Goal: Task Accomplishment & Management: Manage account settings

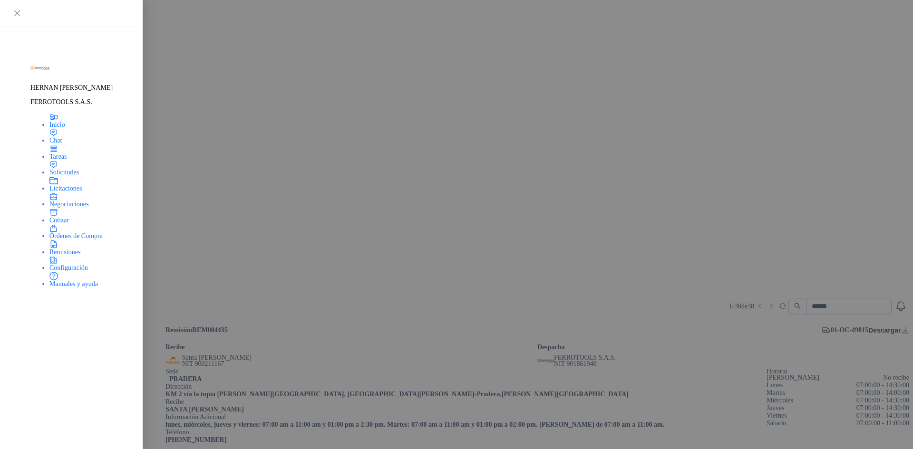
click at [165, 319] on header "REM005069 5 0 0 [DATE]" at bounding box center [86, 324] width 160 height 10
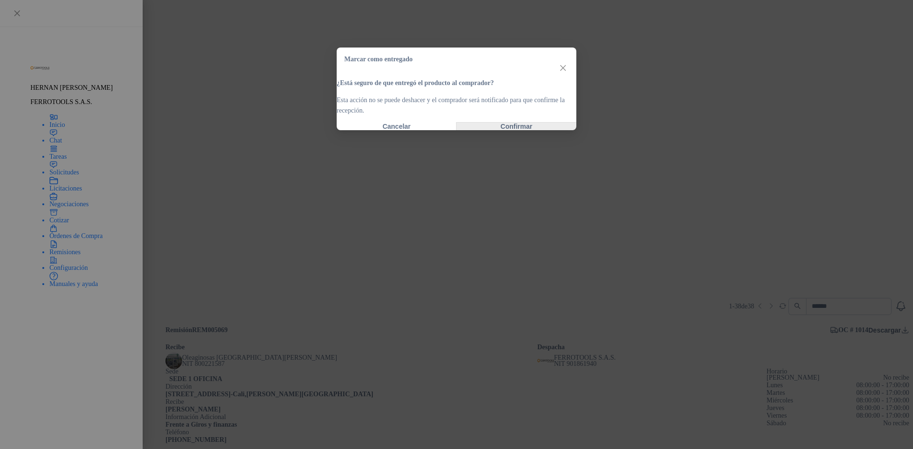
click at [551, 130] on button "Confirmar" at bounding box center [516, 127] width 120 height 8
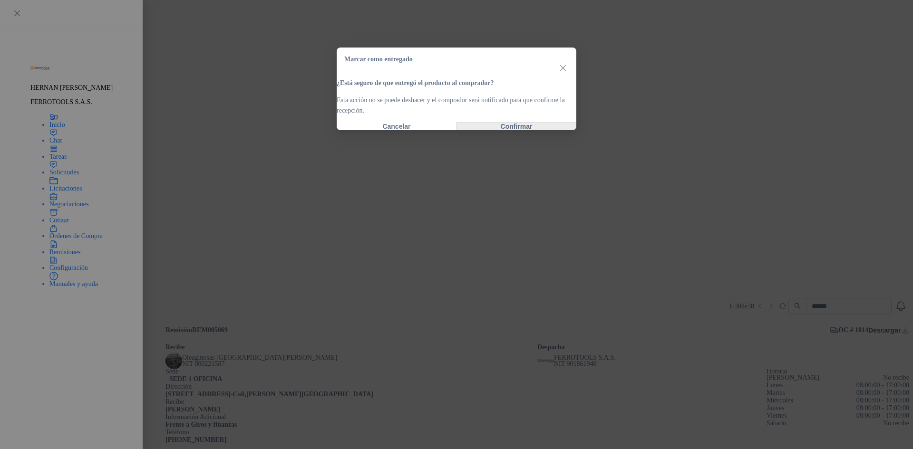
click at [516, 130] on button "Confirmar" at bounding box center [516, 127] width 120 height 8
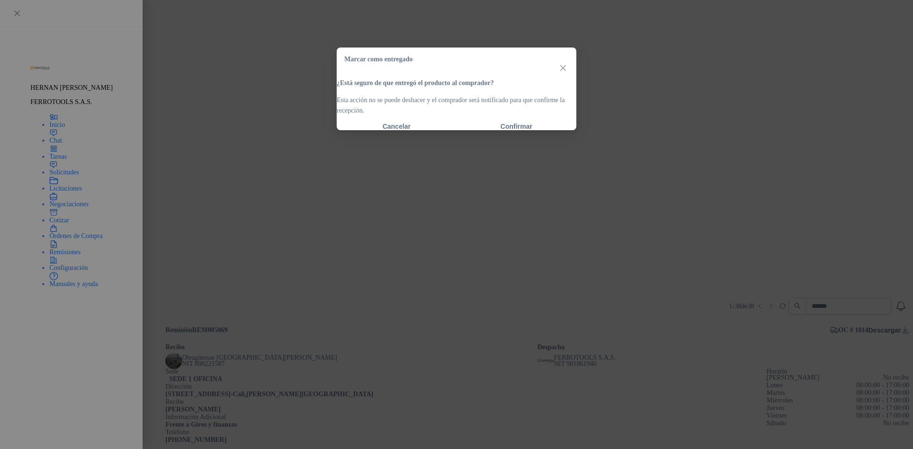
click at [498, 130] on div "Cancelar Confirmar" at bounding box center [457, 127] width 240 height 8
click at [501, 130] on button "Confirmar" at bounding box center [516, 127] width 120 height 8
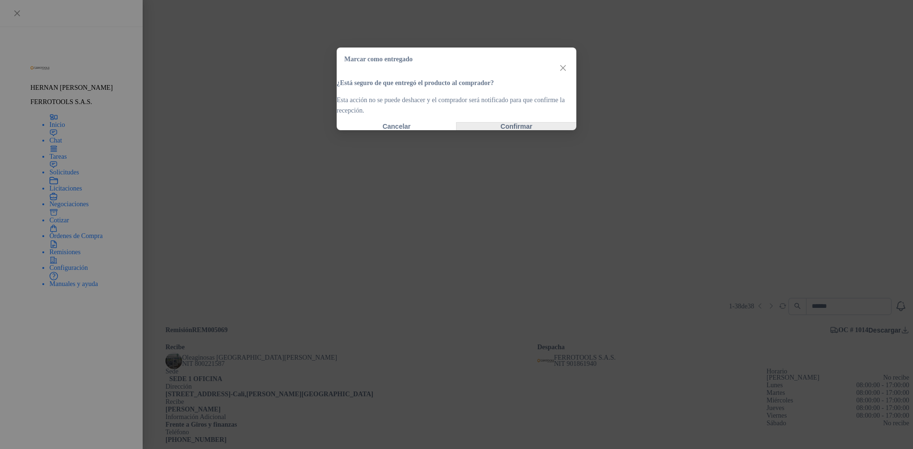
click at [530, 130] on button "Confirmar" at bounding box center [516, 127] width 120 height 8
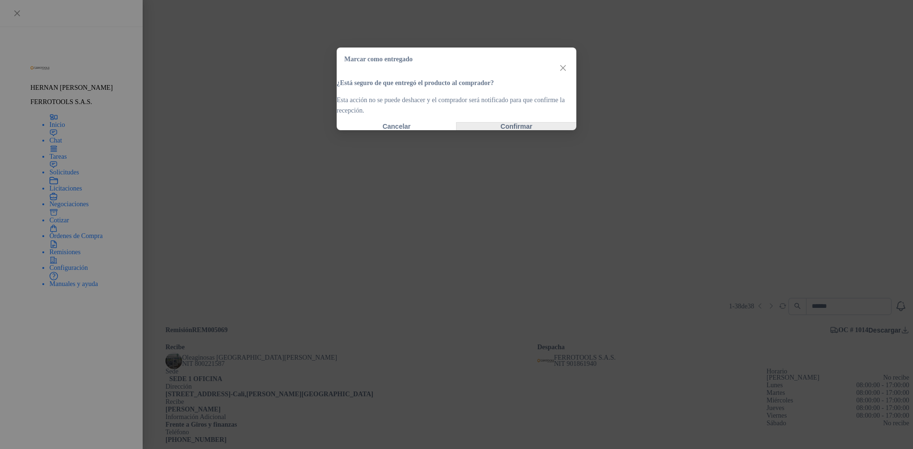
click at [522, 130] on button "Confirmar" at bounding box center [516, 127] width 120 height 8
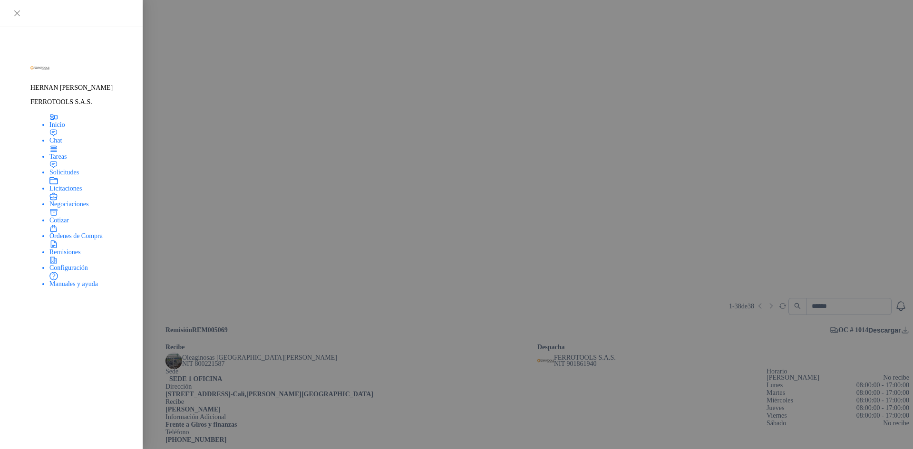
click at [165, 349] on div "REM005068 1 0 0 [DATE] Oleaginosas [GEOGRAPHIC_DATA][PERSON_NAME] NIT 800221587…" at bounding box center [85, 364] width 162 height 30
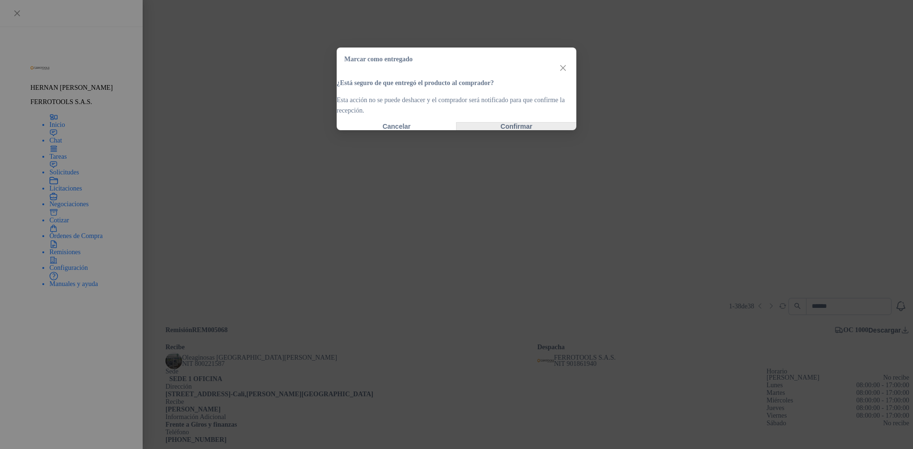
click at [536, 130] on button "Confirmar" at bounding box center [516, 127] width 120 height 8
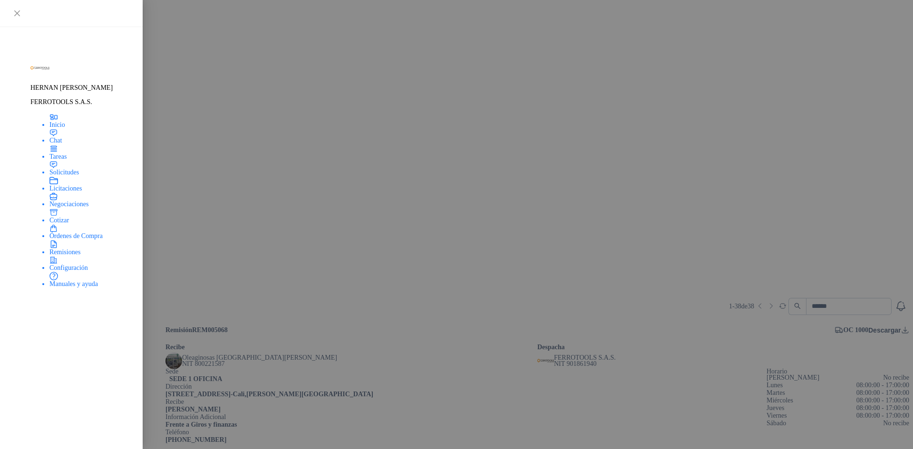
click at [165, 379] on header "REM005067 1 0 0 [DATE]" at bounding box center [86, 384] width 160 height 10
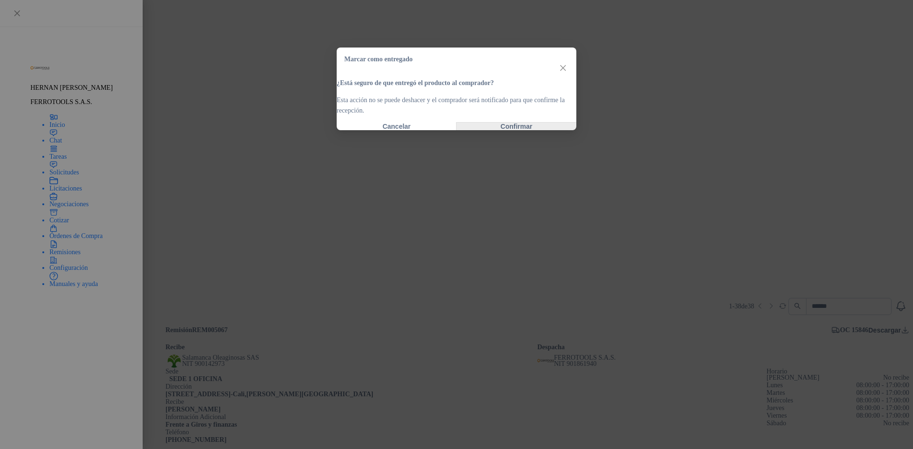
click at [539, 130] on button "Confirmar" at bounding box center [516, 127] width 120 height 8
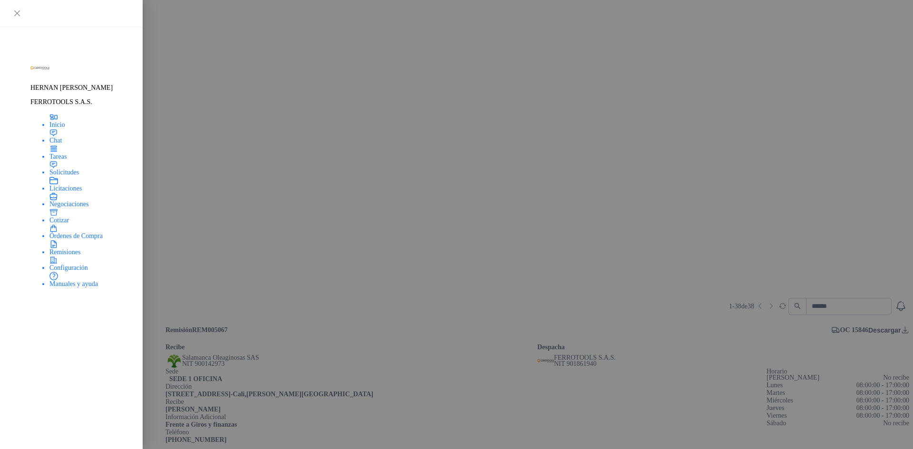
click at [165, 319] on header "REM005069 5 0 0 [DATE]" at bounding box center [86, 324] width 160 height 10
click at [165, 349] on div "REM005068 1 0 0 [DATE] Oleaginosas [GEOGRAPHIC_DATA][PERSON_NAME] NIT 800221587…" at bounding box center [85, 364] width 162 height 30
click at [165, 379] on header "REM005067 1 0 0 [DATE]" at bounding box center [86, 384] width 160 height 10
click at [165, 407] on header "REM004969 1 0 0 [DATE]" at bounding box center [86, 412] width 160 height 10
click at [165, 434] on header "REM004904 0 0 1 [DATE]" at bounding box center [86, 439] width 160 height 10
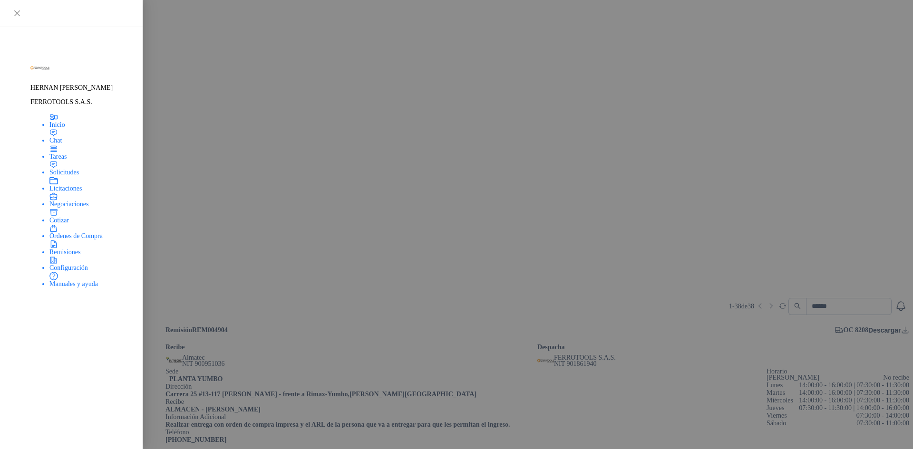
click at [878, 449] on button "Entregado" at bounding box center [892, 458] width 33 height 8
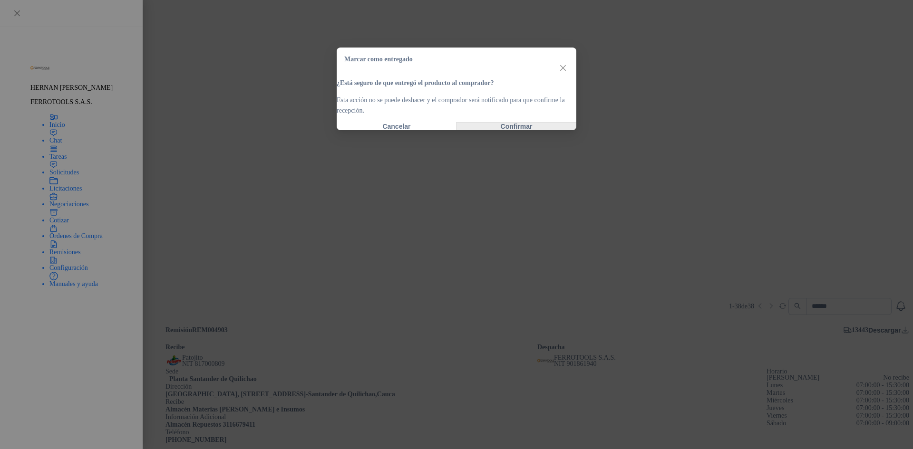
click at [528, 130] on button "Confirmar" at bounding box center [516, 127] width 120 height 8
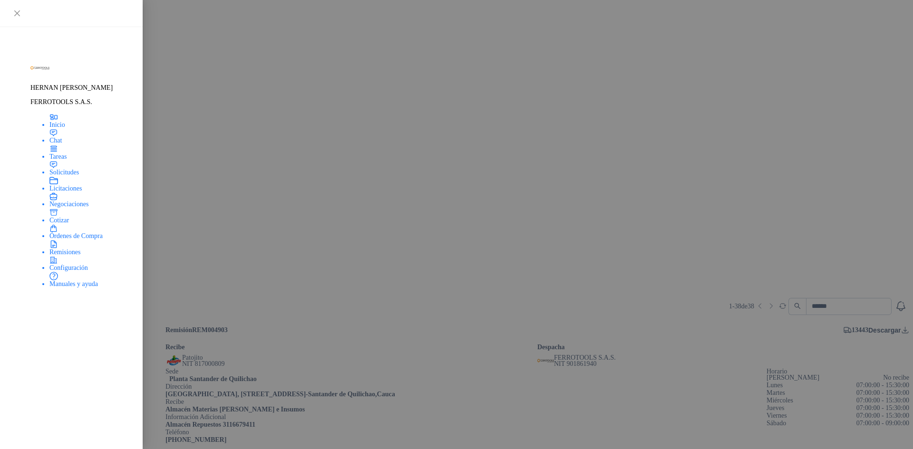
click at [876, 449] on button "Entregado" at bounding box center [892, 458] width 33 height 8
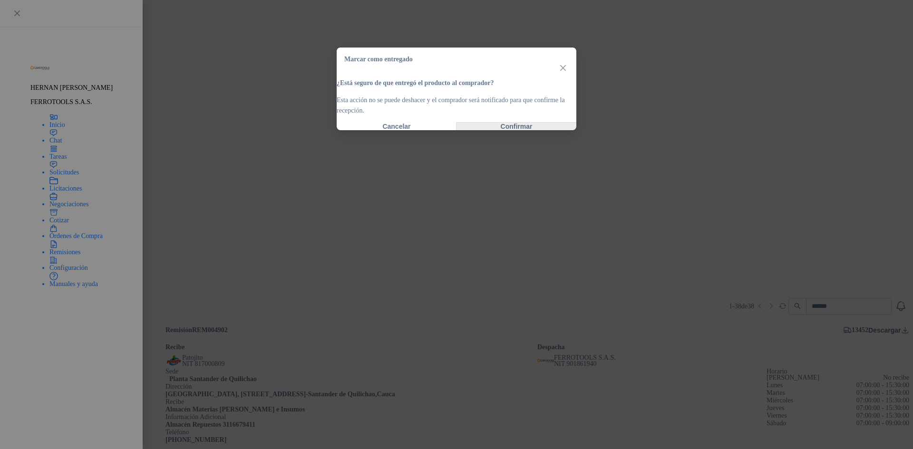
click at [526, 130] on button "Confirmar" at bounding box center [516, 127] width 120 height 8
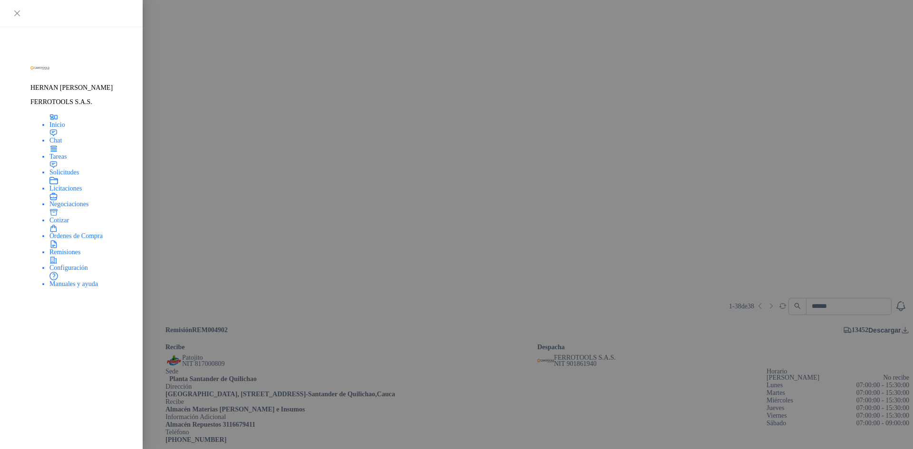
scroll to position [143, 0]
click at [73, 301] on li "Pendientes" at bounding box center [58, 306] width 29 height 10
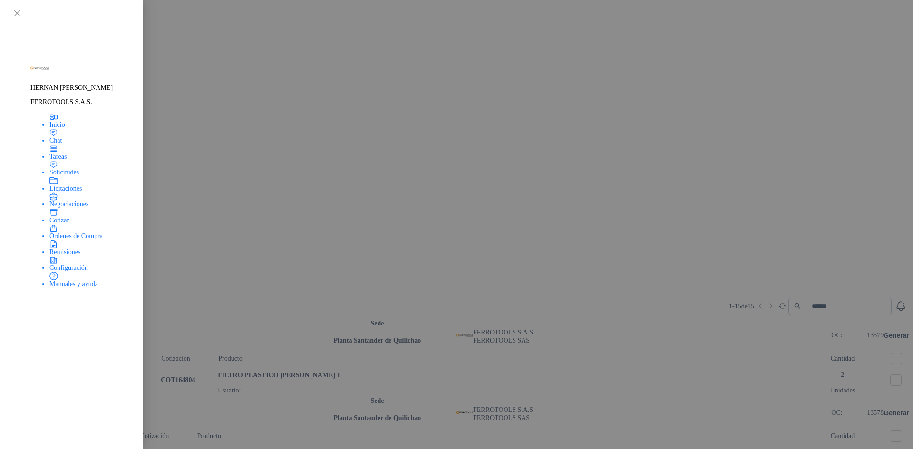
scroll to position [666, 0]
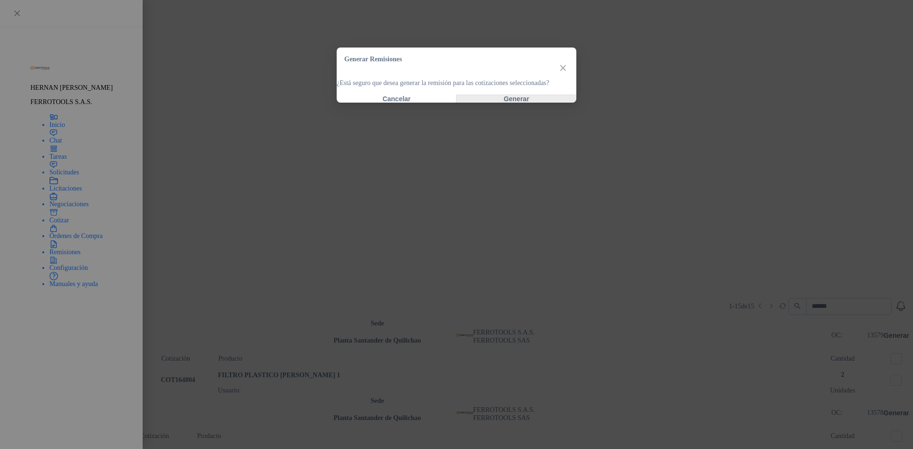
click at [527, 103] on button "Generar" at bounding box center [516, 99] width 120 height 8
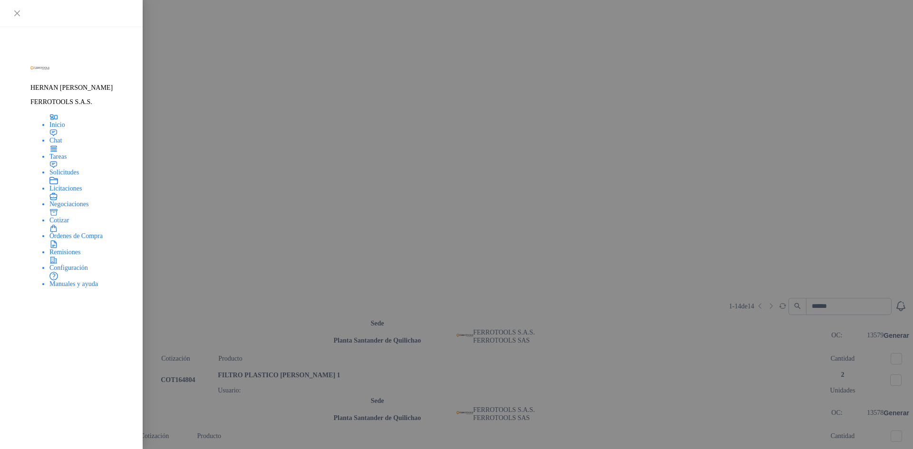
click at [101, 301] on li "Generadas" at bounding box center [87, 306] width 28 height 10
click at [165, 319] on header "REM005070 1 0 0 [DATE]" at bounding box center [86, 324] width 160 height 10
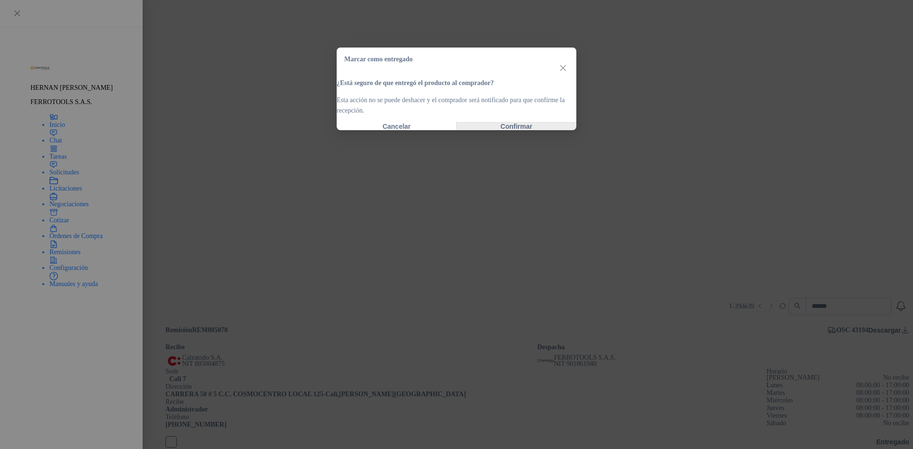
click at [498, 130] on button "Confirmar" at bounding box center [516, 127] width 120 height 8
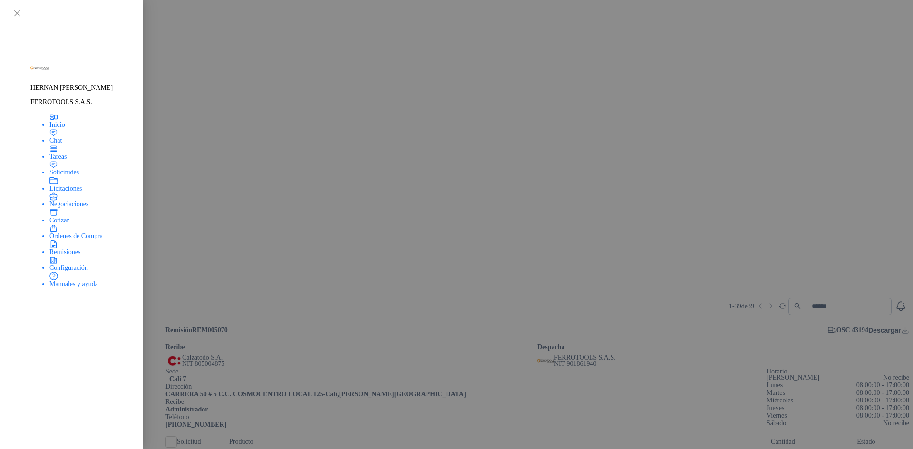
click at [84, 230] on span "Órdenes de Compra" at bounding box center [68, 226] width 53 height 7
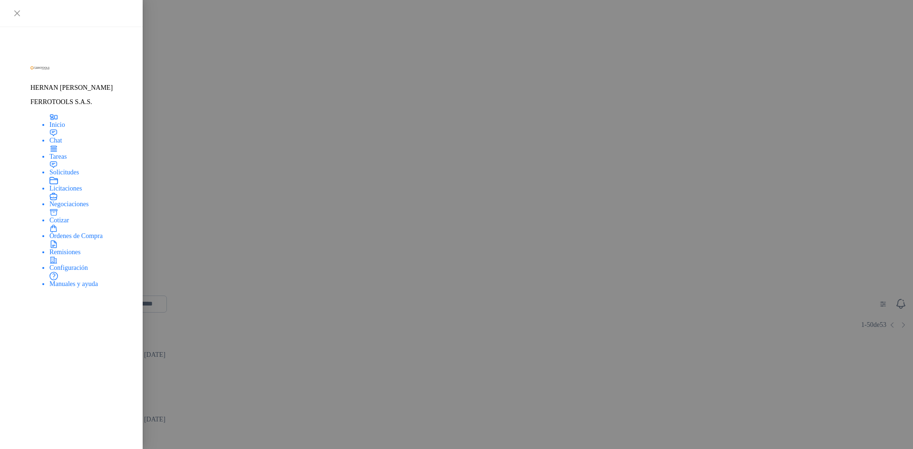
click at [67, 251] on li "Remisiones" at bounding box center [475, 241] width 867 height 19
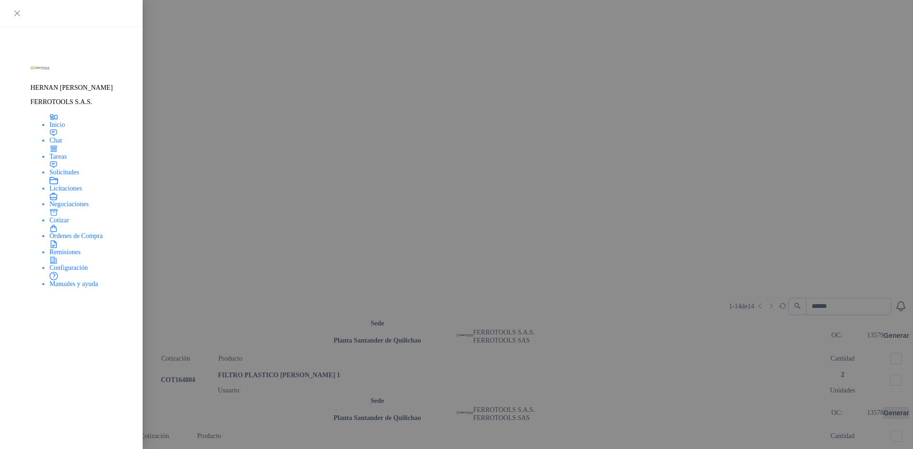
click at [883, 408] on button "Generar" at bounding box center [896, 413] width 26 height 10
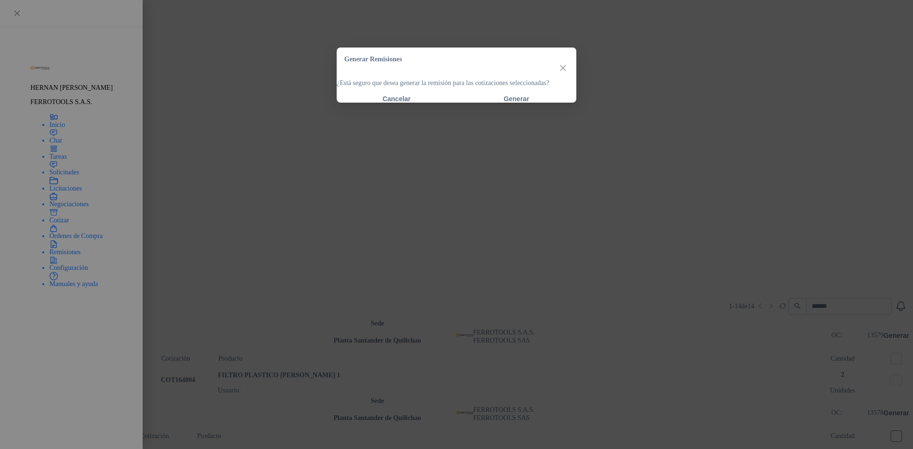
click at [498, 88] on section "¿Está seguro que desea generar la remisión para las cotizaciones seleccionadas?" at bounding box center [457, 83] width 240 height 10
click at [504, 103] on button "Generar" at bounding box center [516, 99] width 120 height 8
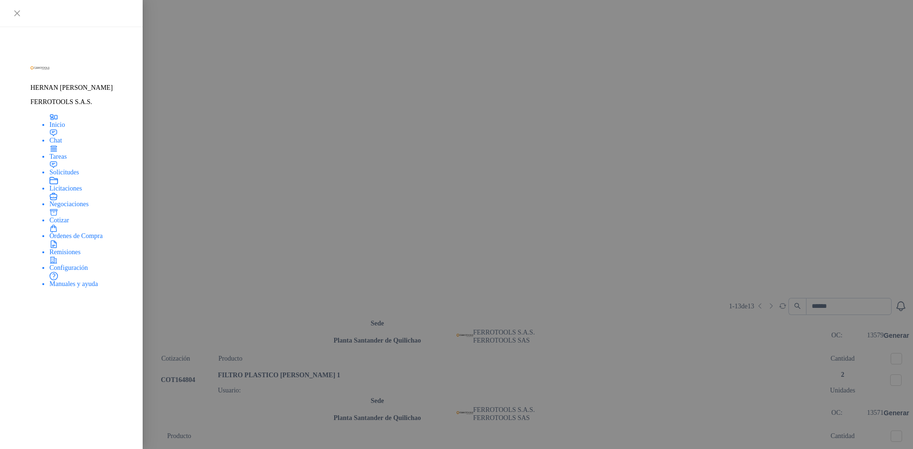
scroll to position [143, 0]
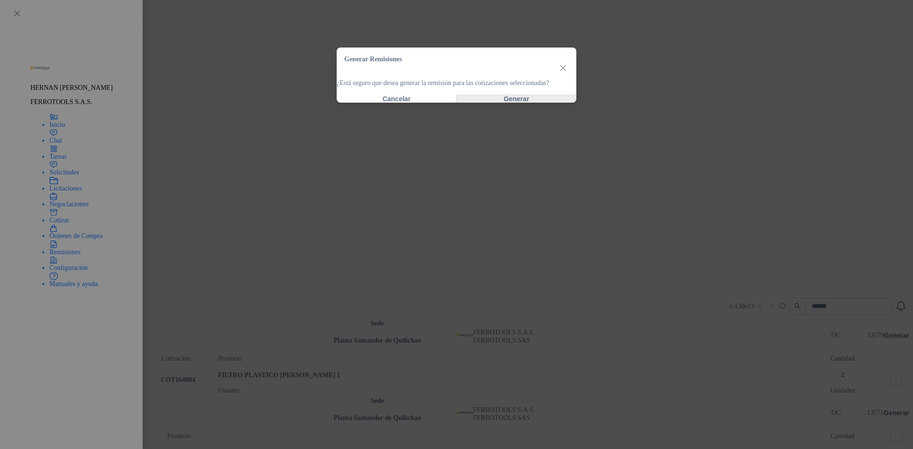
click at [514, 103] on button "Generar" at bounding box center [516, 99] width 120 height 8
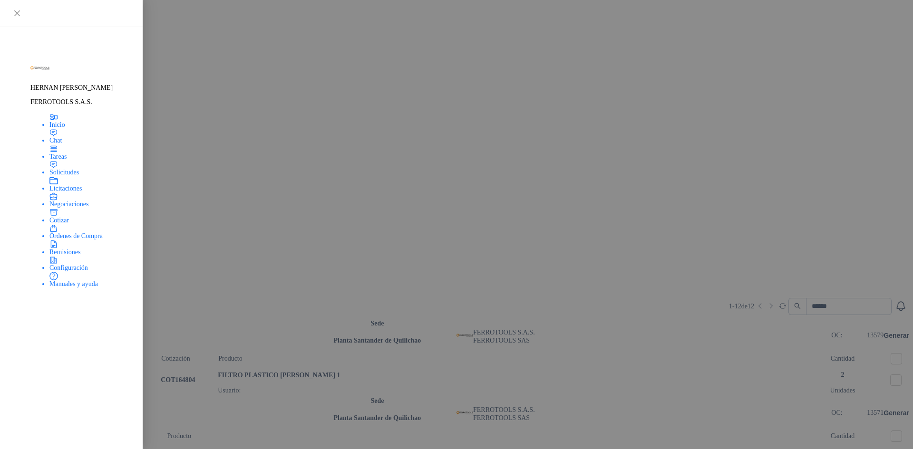
scroll to position [285, 0]
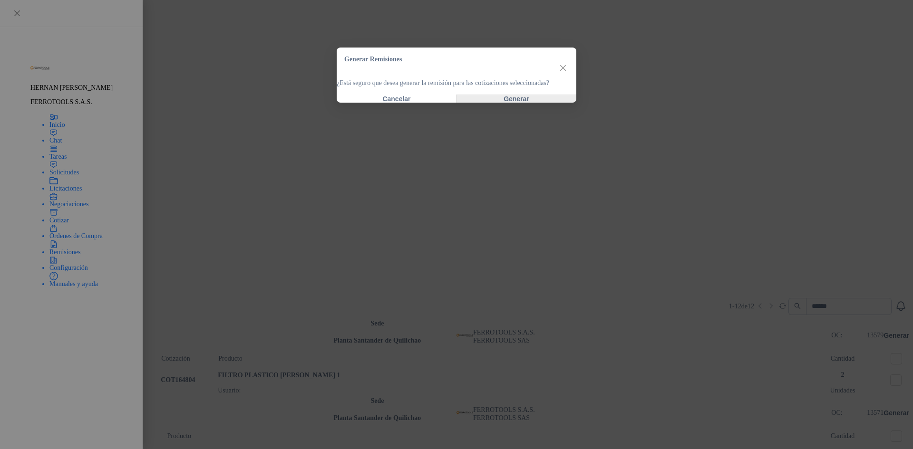
click at [539, 103] on button "Generar" at bounding box center [516, 99] width 120 height 8
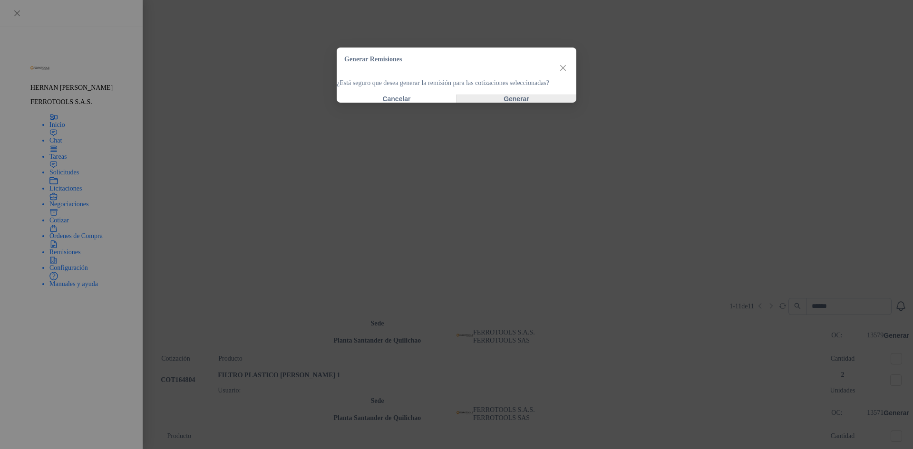
click at [532, 103] on button "Generar" at bounding box center [516, 99] width 120 height 8
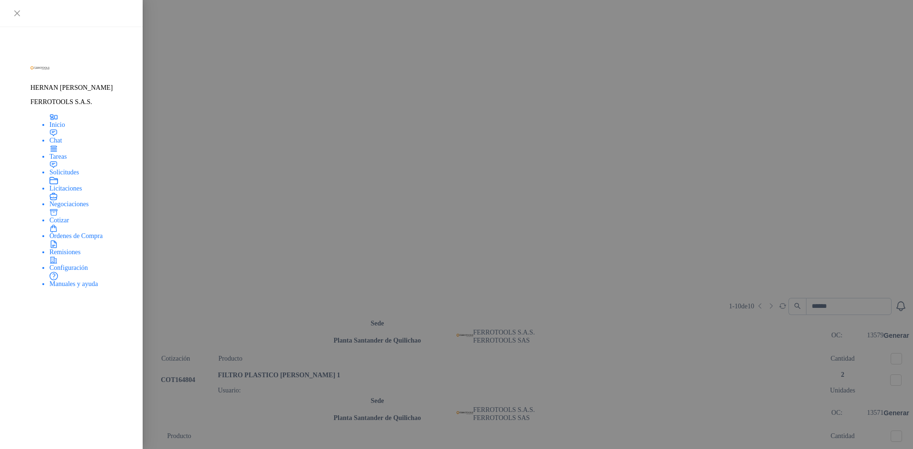
scroll to position [380, 0]
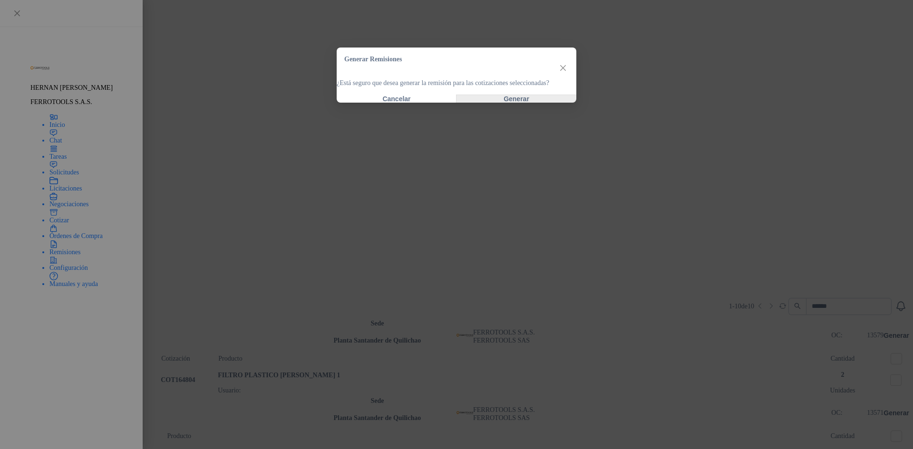
click at [540, 103] on button "Generar" at bounding box center [516, 99] width 120 height 8
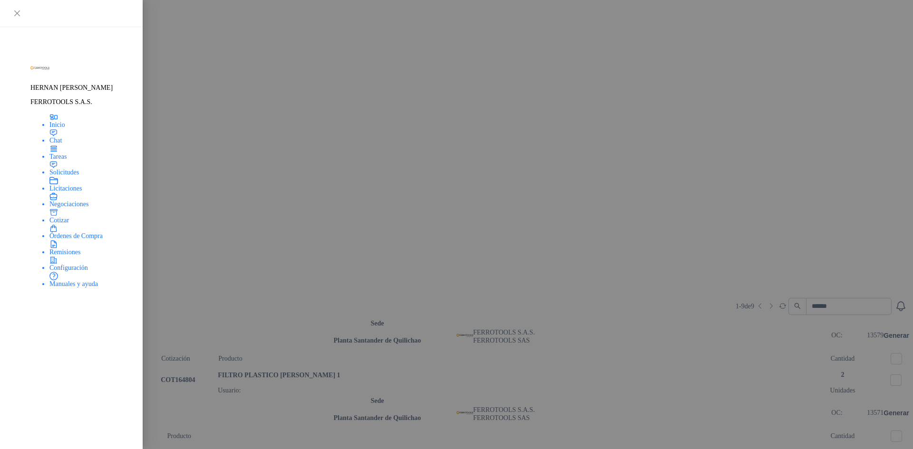
scroll to position [694, 0]
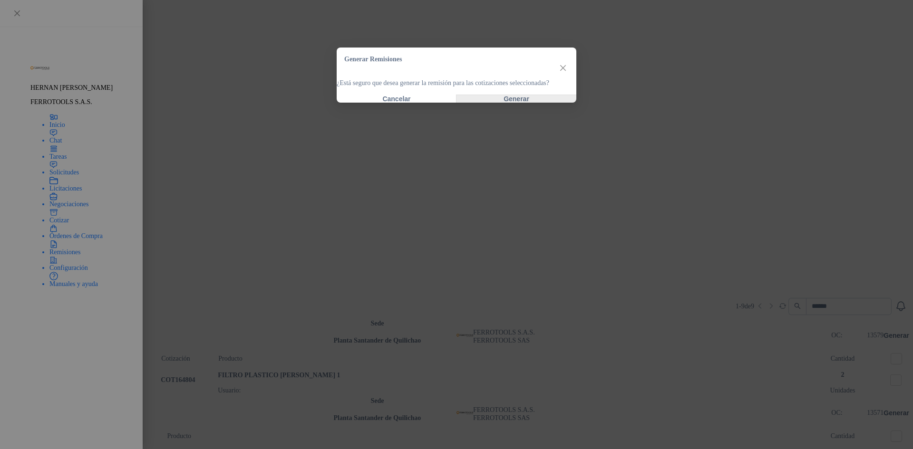
click at [528, 103] on button "Generar" at bounding box center [516, 99] width 120 height 8
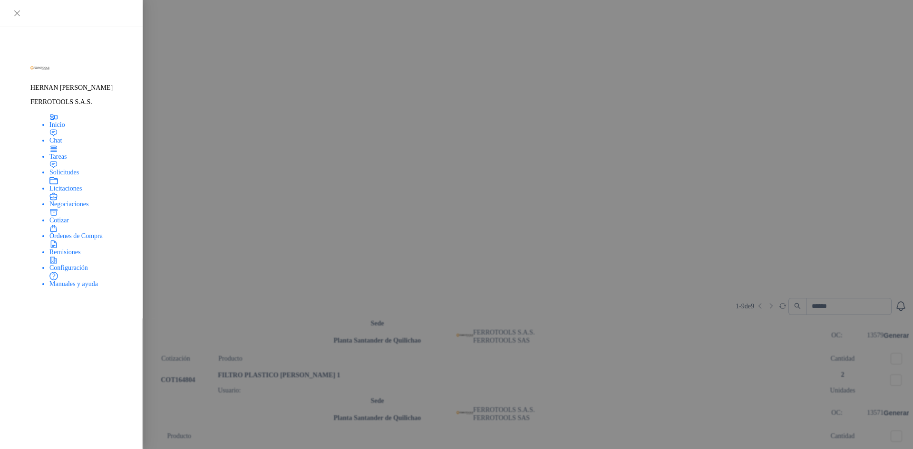
scroll to position [593, 0]
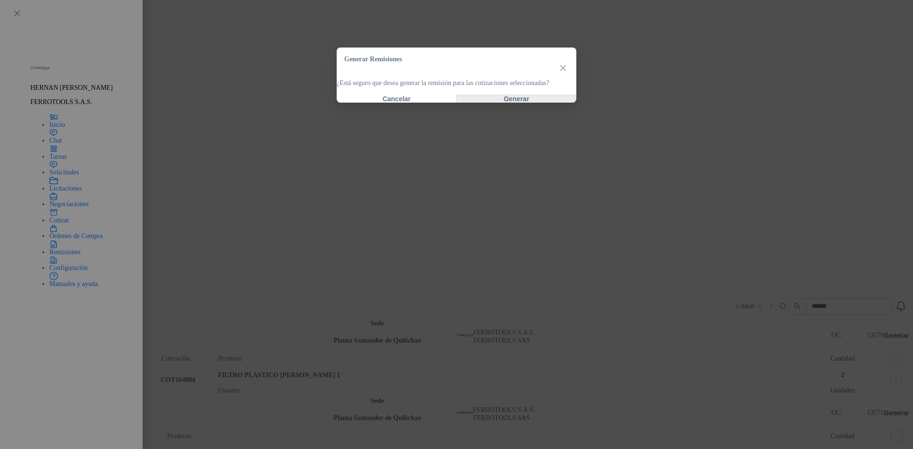
click at [534, 103] on button "Generar" at bounding box center [516, 99] width 120 height 8
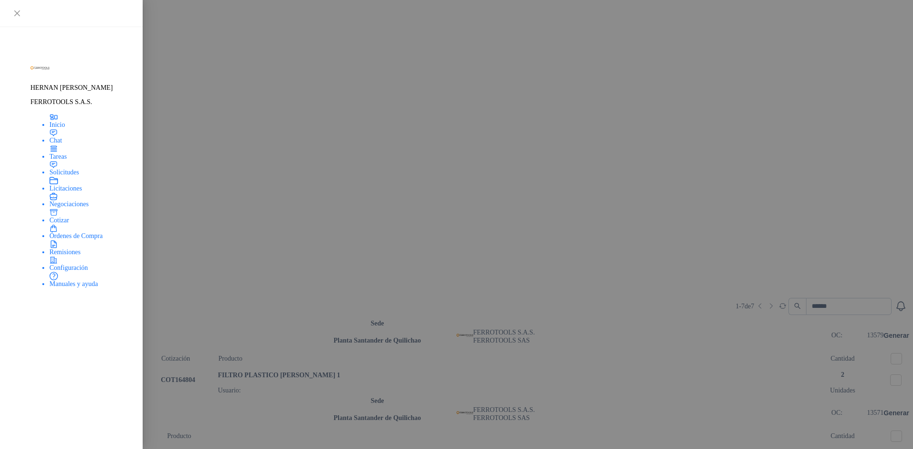
scroll to position [0, 0]
click at [101, 301] on li "Generadas" at bounding box center [87, 306] width 28 height 10
click at [165, 319] on header "REM005077 3 0 0 [DATE]" at bounding box center [86, 324] width 160 height 10
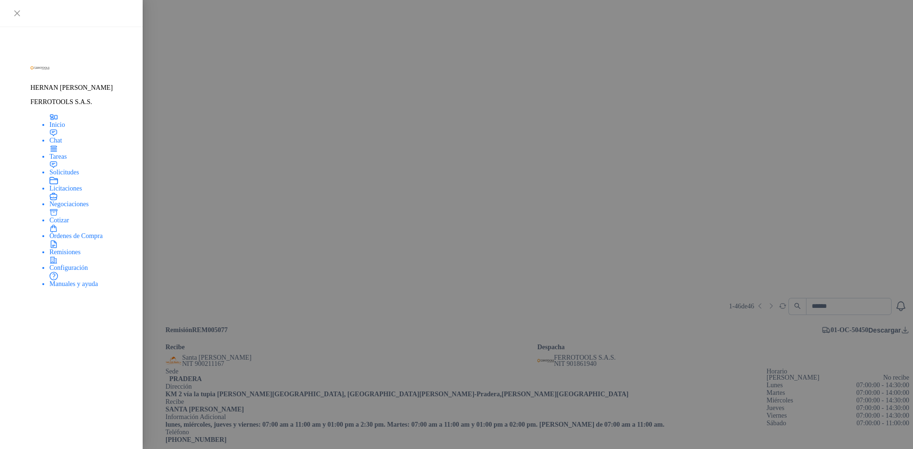
click at [165, 347] on header "REM005076 1 0 0 [DATE]" at bounding box center [86, 352] width 160 height 10
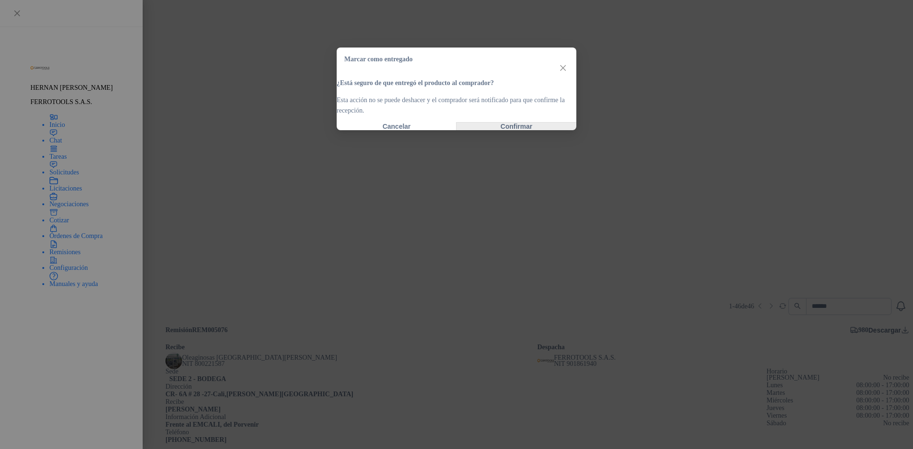
click at [520, 130] on button "Confirmar" at bounding box center [516, 127] width 120 height 8
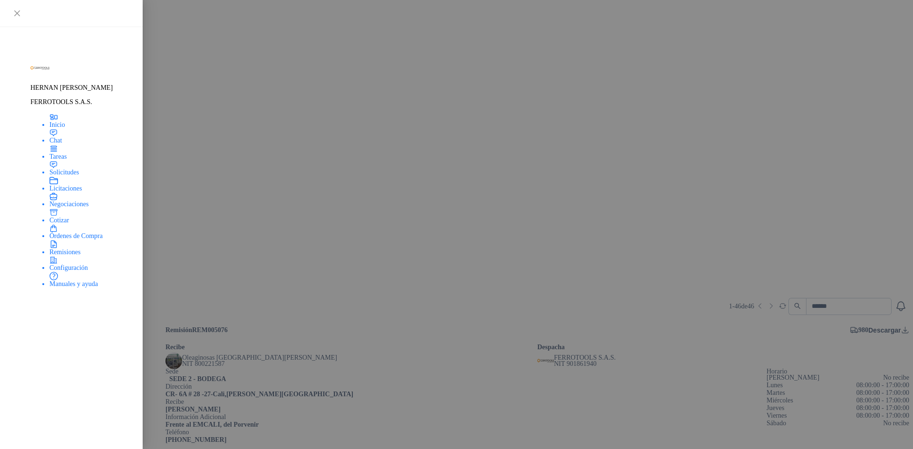
click at [165, 377] on header "REM005075 1 0 0 [DATE]" at bounding box center [86, 382] width 160 height 10
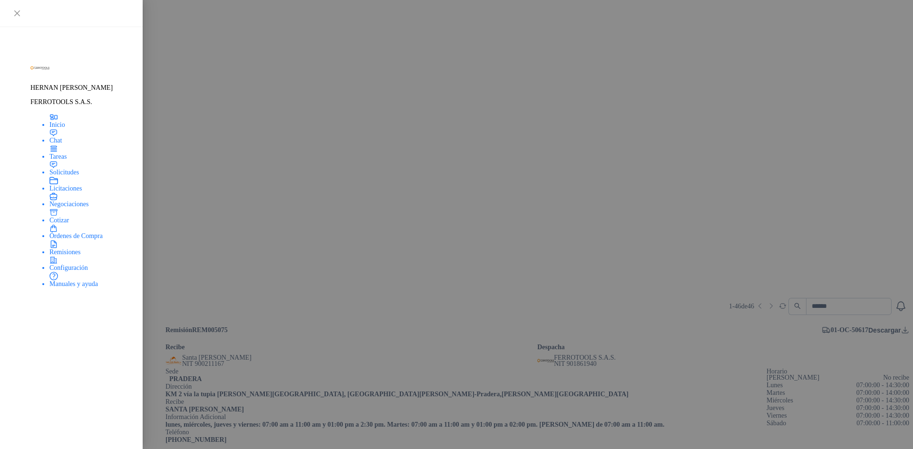
click at [177, 446] on th "Seleccionar/deseleccionar" at bounding box center [170, 458] width 11 height 24
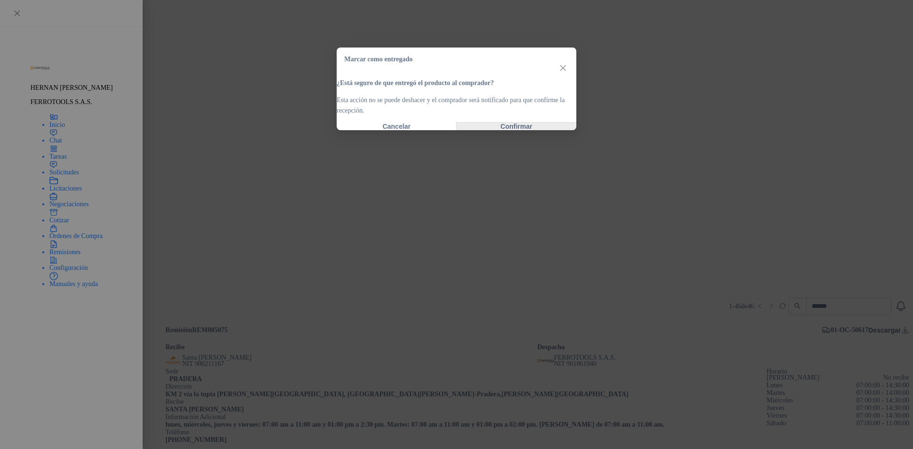
click at [517, 130] on button "Confirmar" at bounding box center [516, 127] width 120 height 8
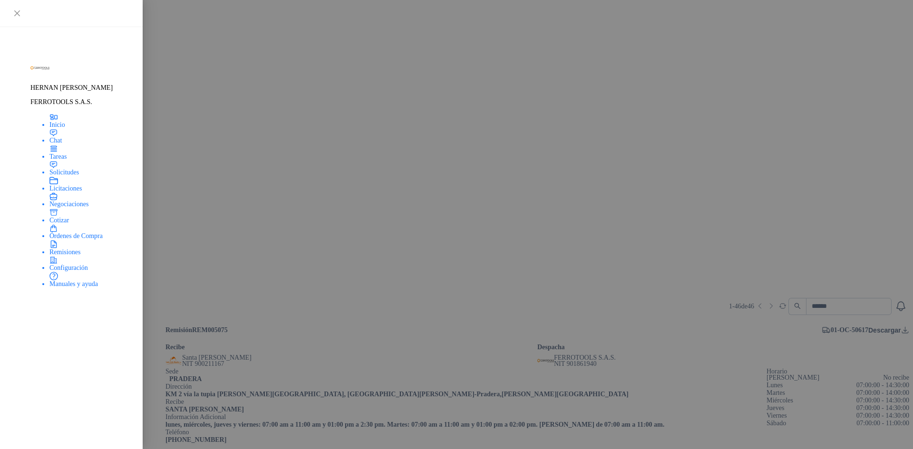
click at [165, 404] on header "REM005074 1 0 0 [DATE]" at bounding box center [86, 409] width 160 height 10
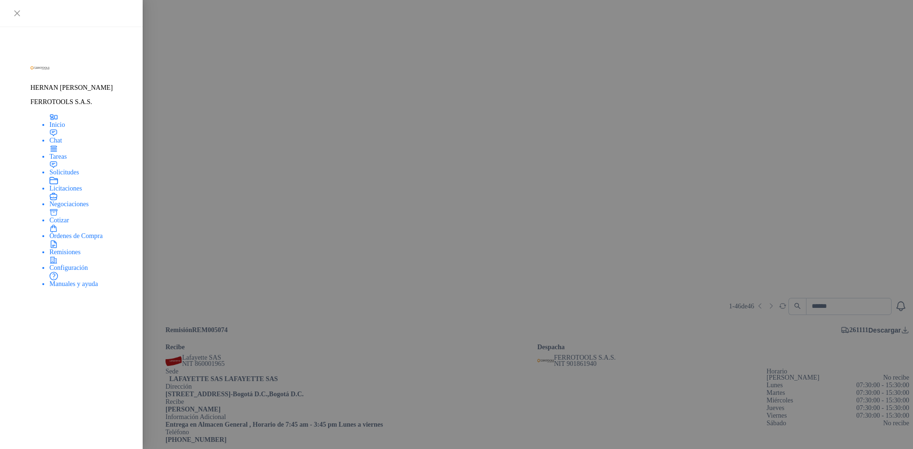
click at [165, 433] on header "REM005073 2 0 0 [DATE]" at bounding box center [86, 438] width 160 height 10
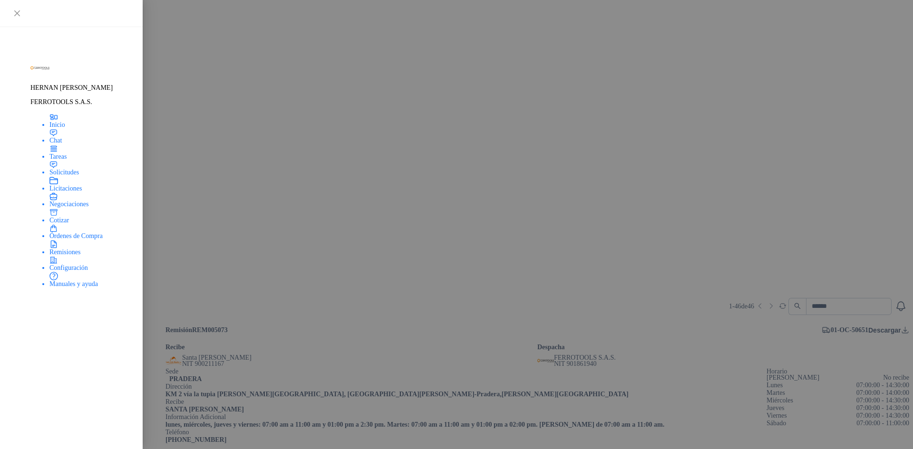
scroll to position [48, 0]
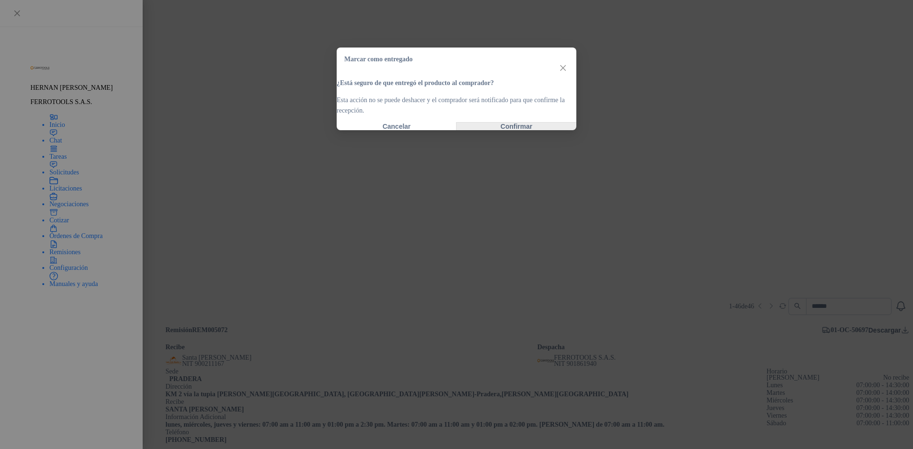
click at [501, 130] on button "Confirmar" at bounding box center [516, 127] width 120 height 8
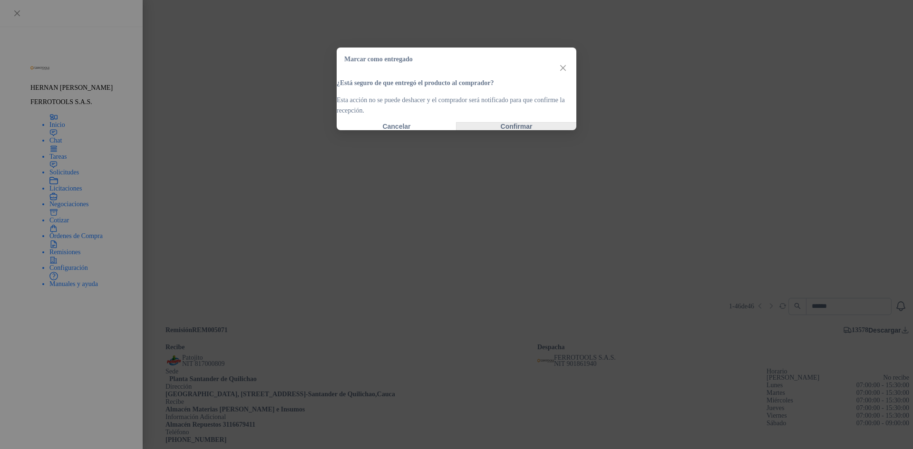
click at [498, 130] on button "Confirmar" at bounding box center [516, 127] width 120 height 8
